Goal: Communication & Community: Answer question/provide support

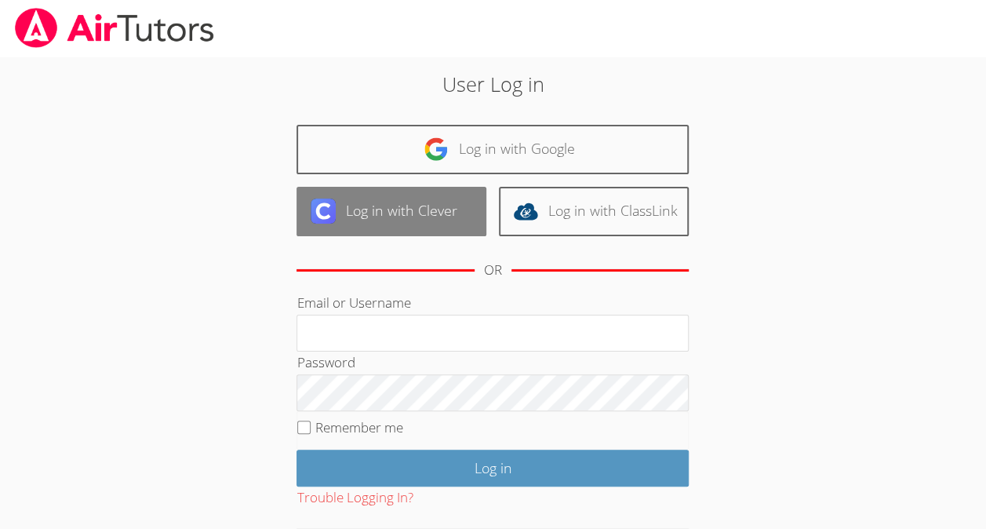
click at [427, 205] on link "Log in with Clever" at bounding box center [392, 211] width 190 height 49
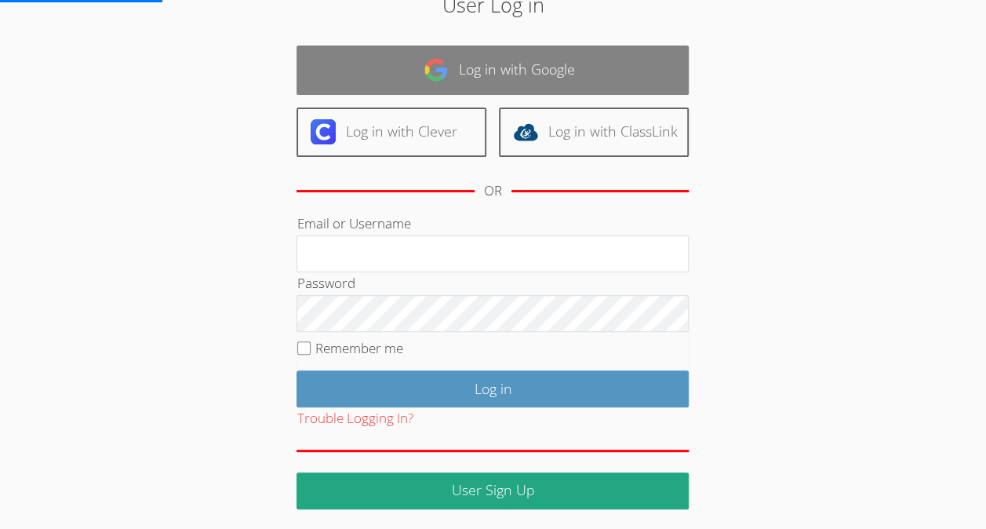
click at [453, 77] on link "Log in with Google" at bounding box center [493, 69] width 392 height 49
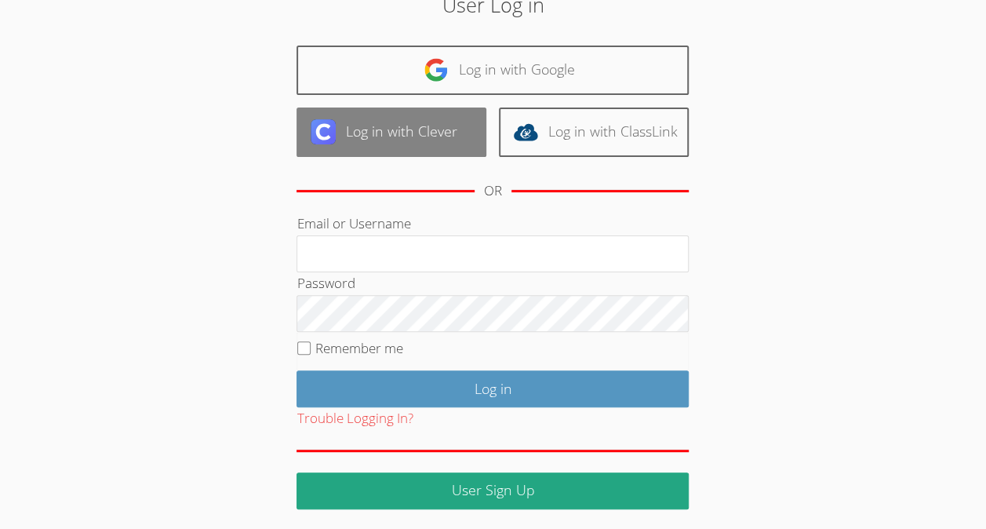
click at [417, 127] on link "Log in with Clever" at bounding box center [392, 131] width 190 height 49
click at [427, 134] on link "Log in with Clever" at bounding box center [392, 131] width 190 height 49
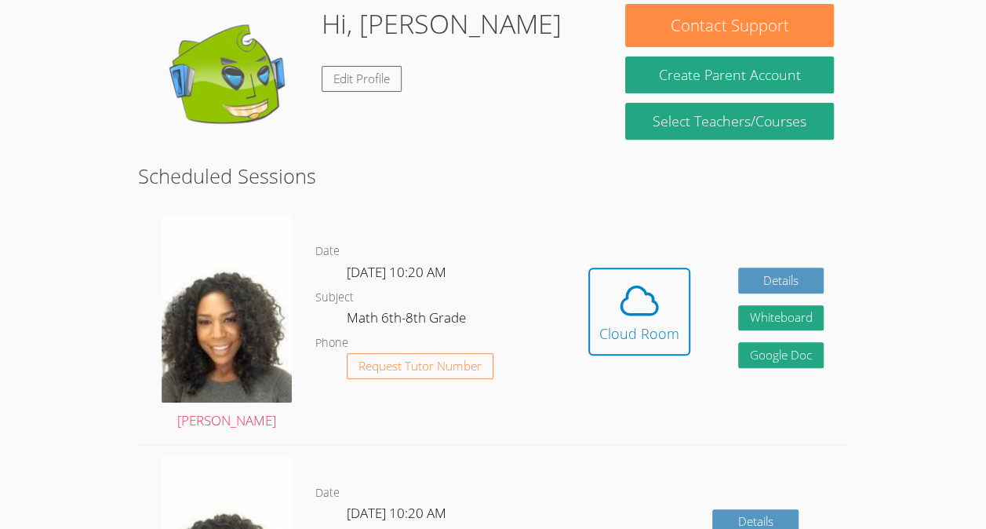
scroll to position [253, 0]
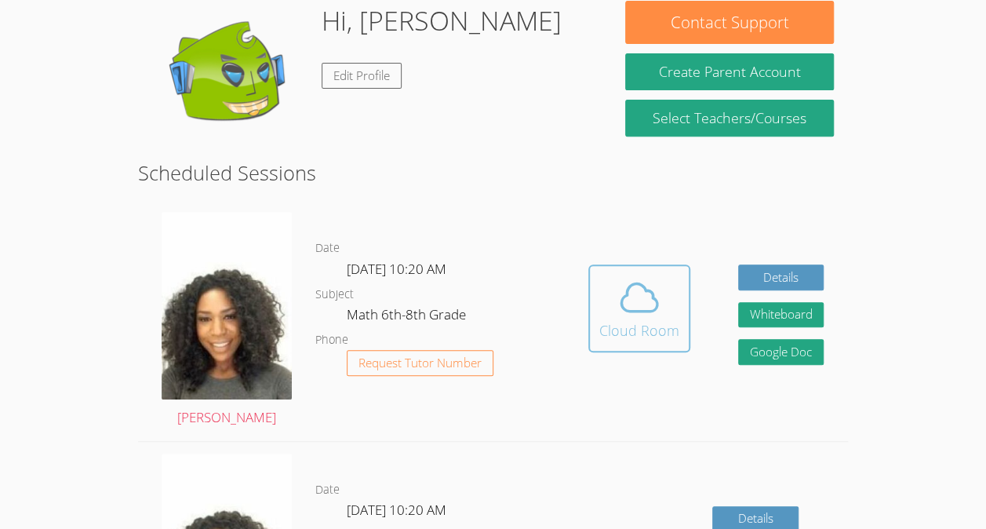
click at [615, 288] on span at bounding box center [639, 297] width 80 height 44
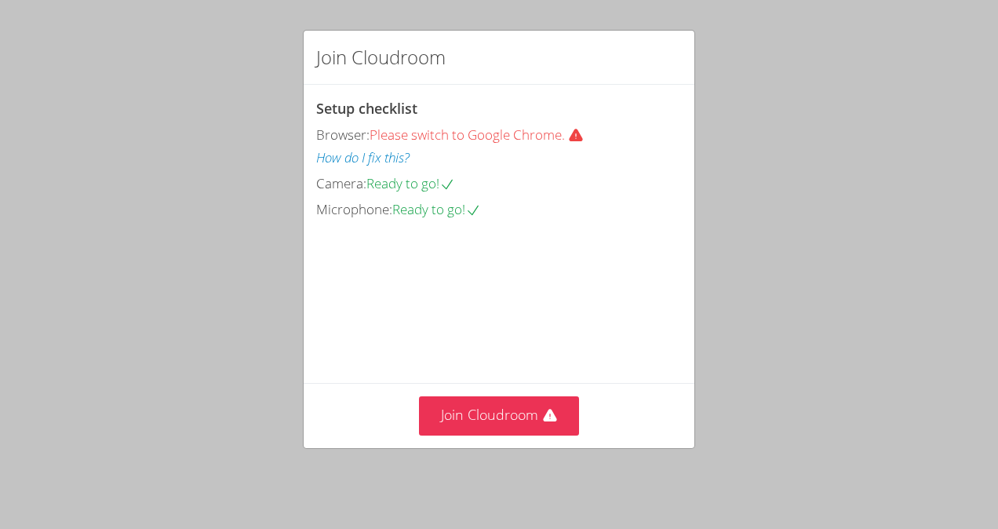
click at [599, 407] on div "Join Cloudroom" at bounding box center [499, 415] width 366 height 38
click at [504, 416] on button "Join Cloudroom" at bounding box center [499, 415] width 161 height 38
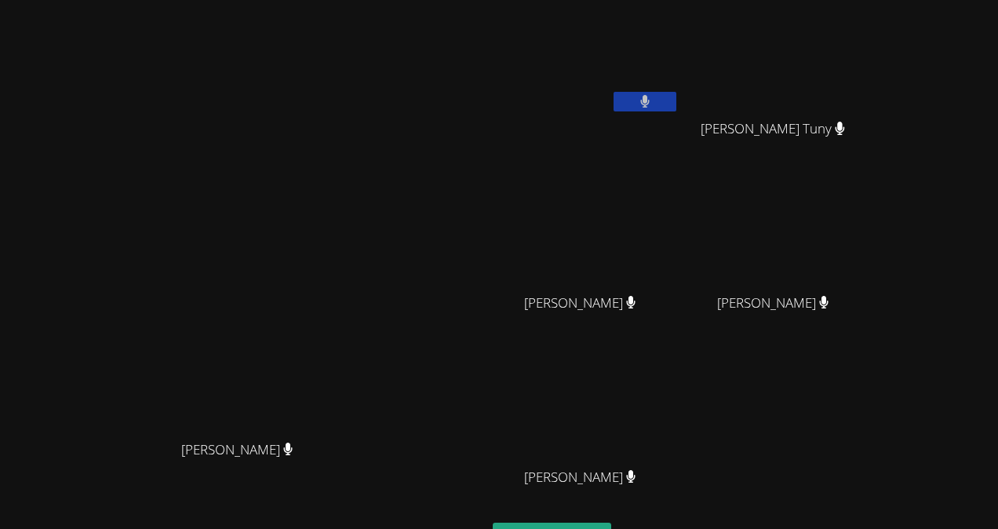
click at [361, 347] on video at bounding box center [243, 299] width 235 height 267
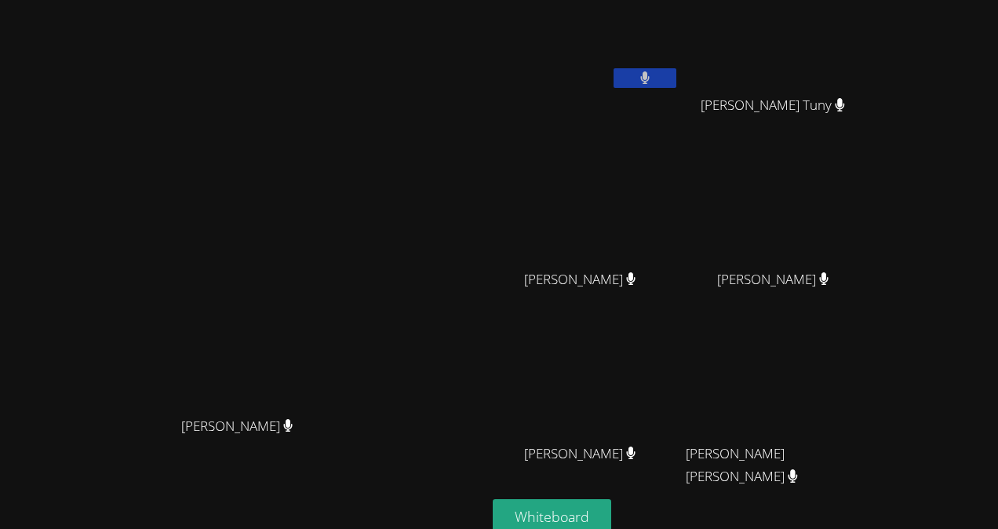
scroll to position [22, 0]
click at [611, 507] on button "Whiteboard" at bounding box center [552, 518] width 118 height 37
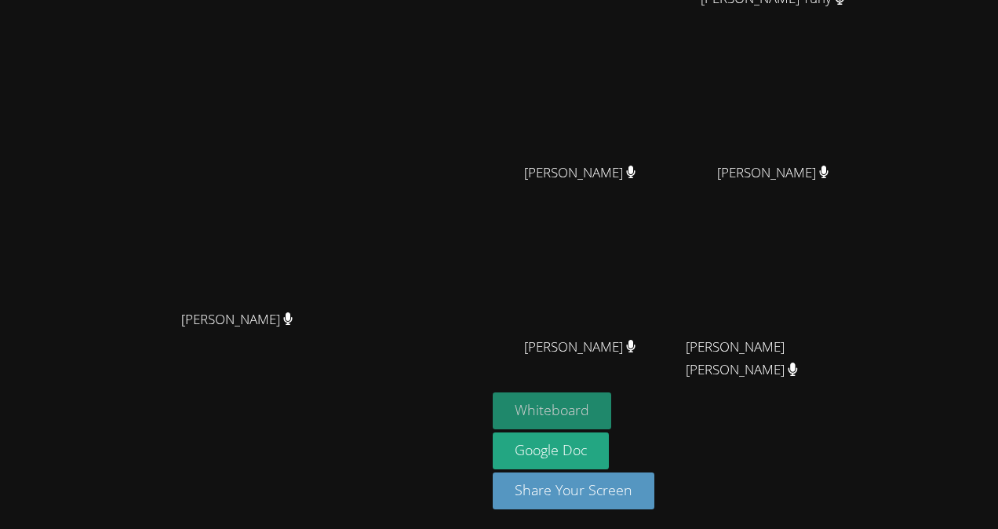
click at [611, 401] on button "Whiteboard" at bounding box center [552, 410] width 118 height 37
